Goal: Transaction & Acquisition: Book appointment/travel/reservation

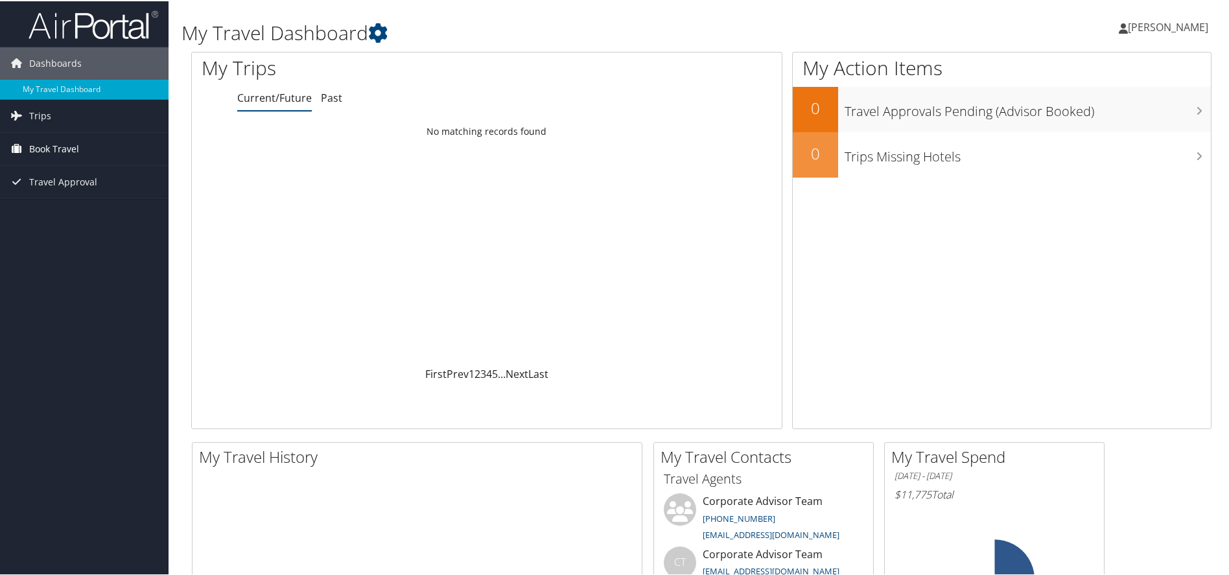
click at [61, 151] on span "Book Travel" at bounding box center [54, 148] width 50 height 32
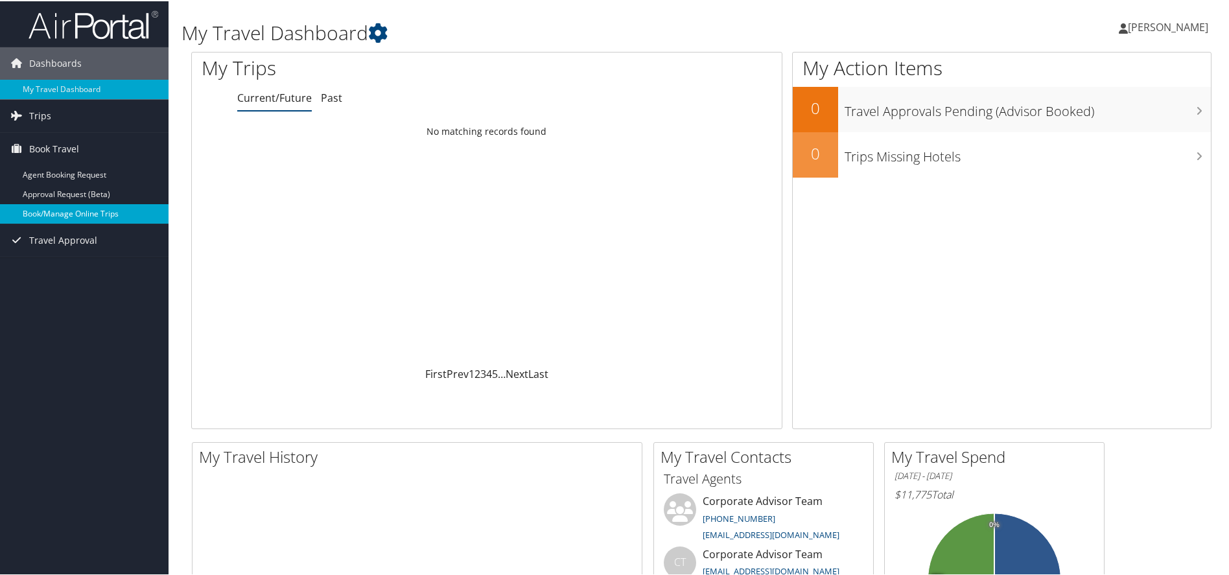
click at [37, 213] on link "Book/Manage Online Trips" at bounding box center [84, 212] width 168 height 19
